Goal: Navigation & Orientation: Find specific page/section

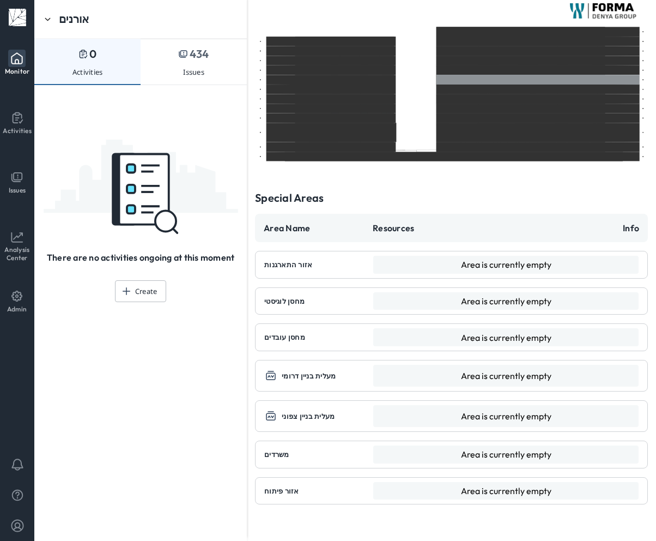
click at [485, 81] on div at bounding box center [537, 80] width 203 height 10
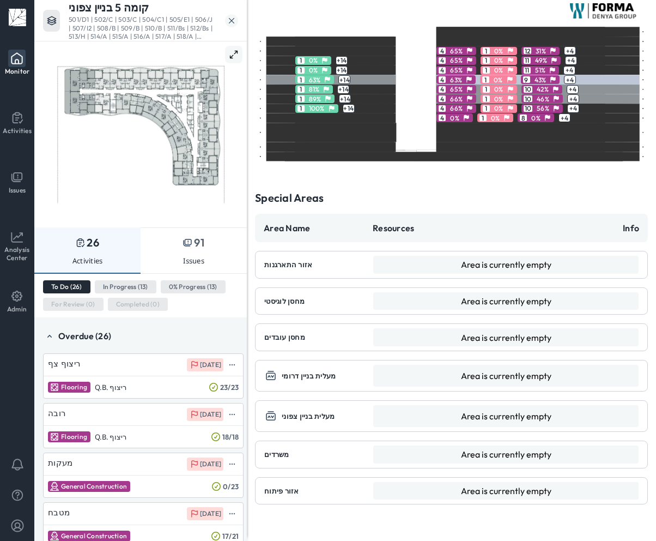
click at [233, 26] on icon at bounding box center [231, 20] width 11 height 13
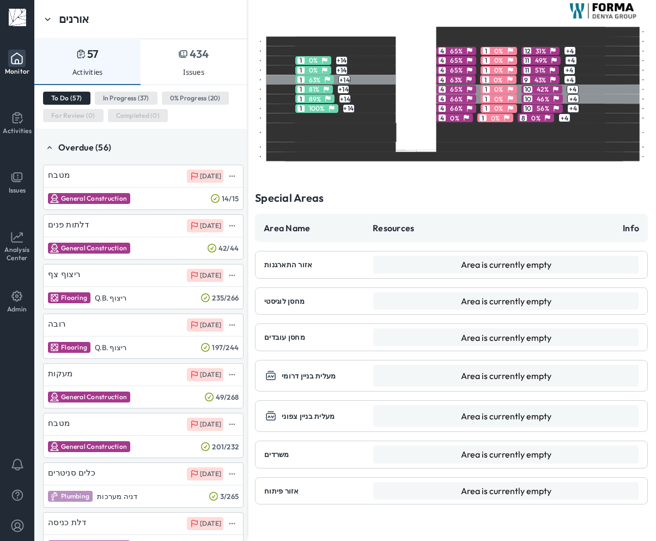
click at [278, 75] on div at bounding box center [331, 80] width 130 height 10
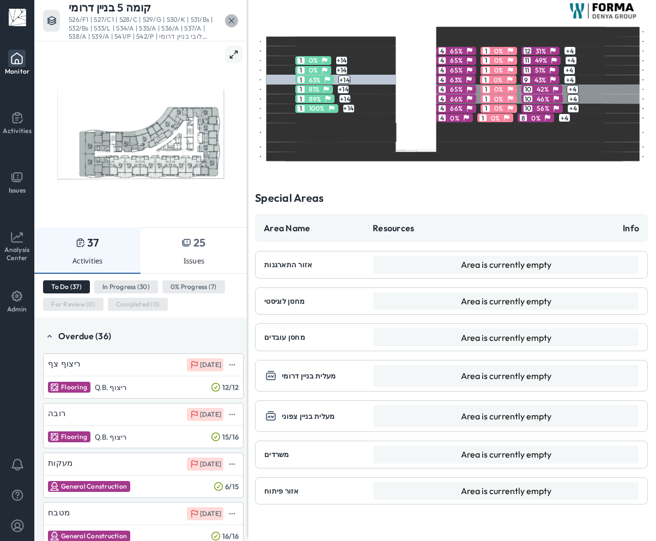
click at [227, 21] on icon at bounding box center [231, 20] width 11 height 13
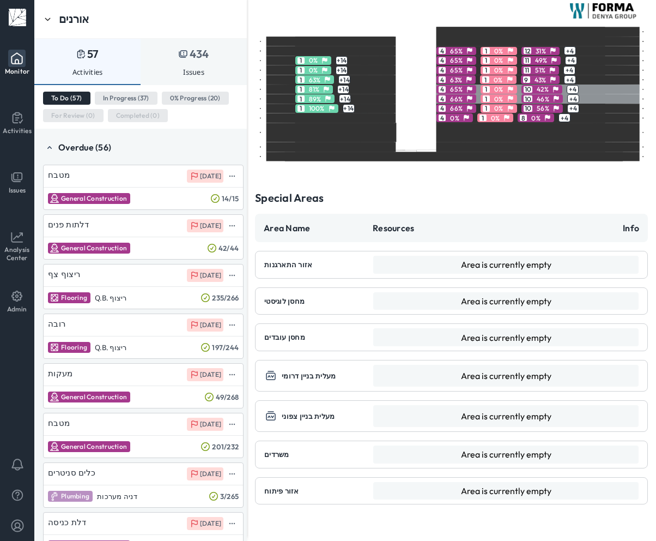
click at [180, 53] on icon at bounding box center [183, 53] width 13 height 13
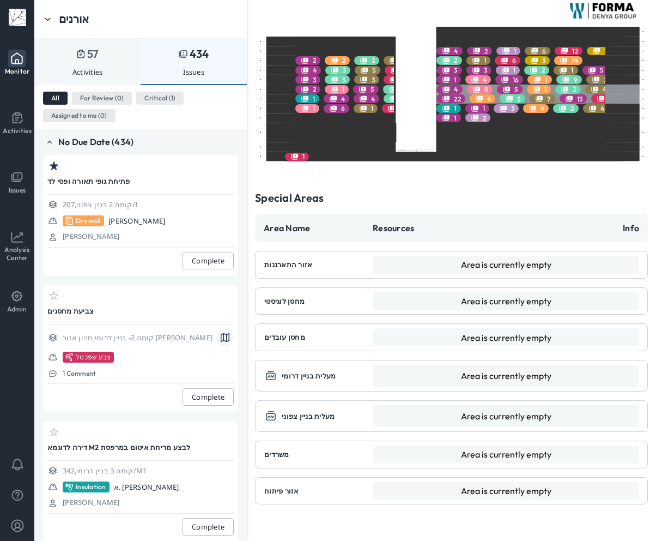
click at [112, 59] on div "57" at bounding box center [87, 54] width 106 height 14
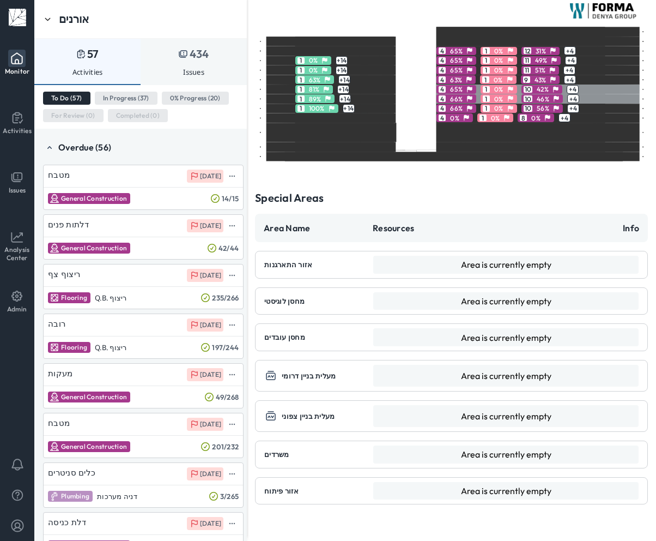
click at [202, 58] on p "434" at bounding box center [201, 54] width 22 height 14
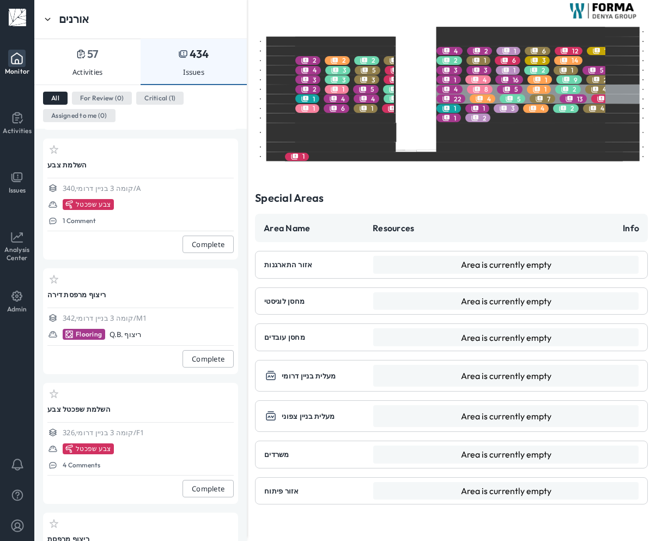
scroll to position [1258, 0]
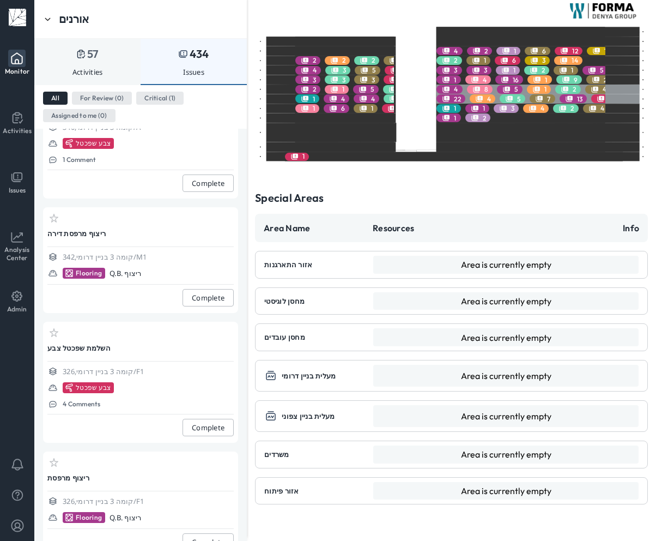
drag, startPoint x: 72, startPoint y: 74, endPoint x: 85, endPoint y: 75, distance: 13.1
click at [72, 74] on p "Activities" at bounding box center [87, 72] width 31 height 9
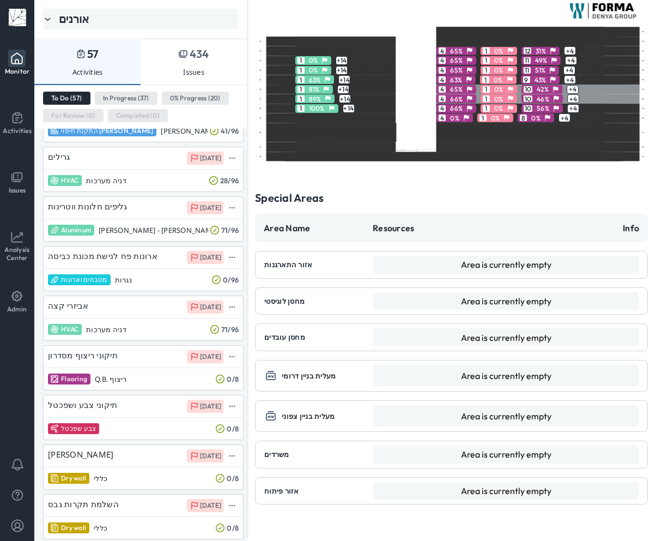
click at [89, 28] on div "אורנים" at bounding box center [140, 19] width 195 height 21
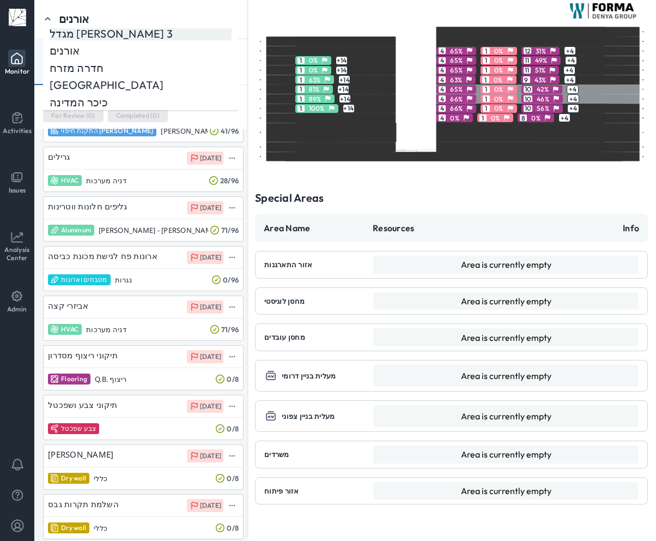
scroll to position [177, 0]
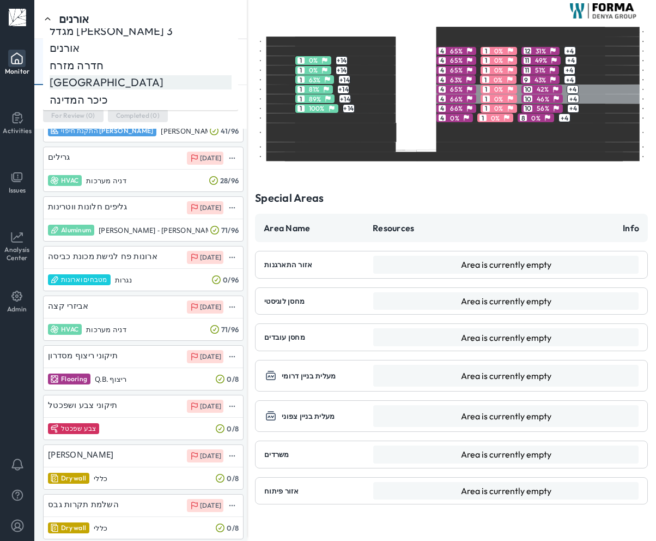
click at [79, 76] on p "[GEOGRAPHIC_DATA]" at bounding box center [107, 82] width 114 height 14
